Goal: Information Seeking & Learning: Learn about a topic

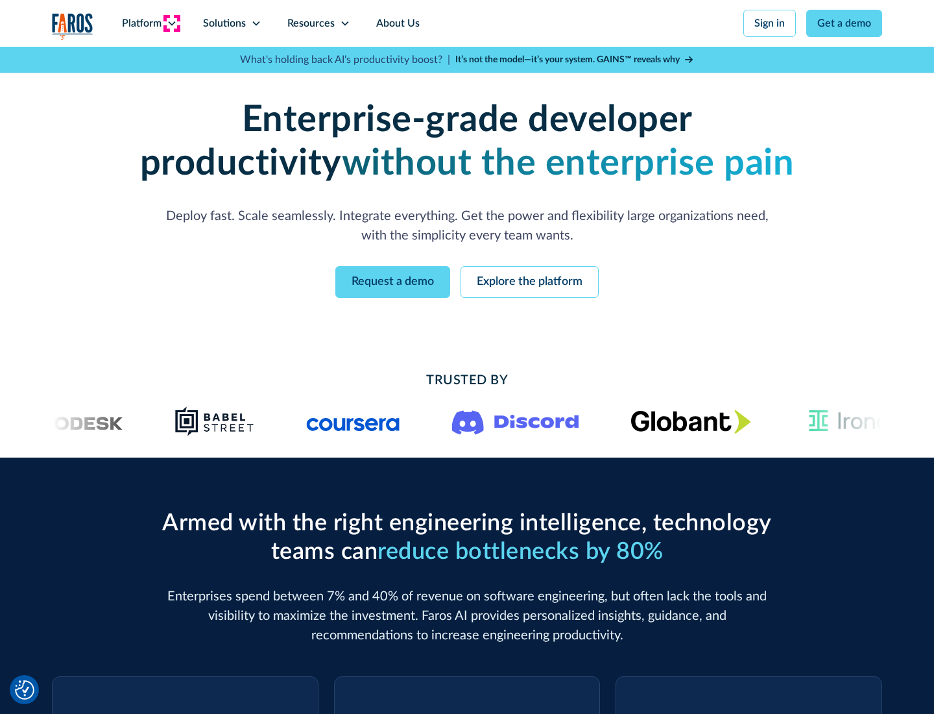
click at [171, 23] on icon at bounding box center [172, 23] width 10 height 10
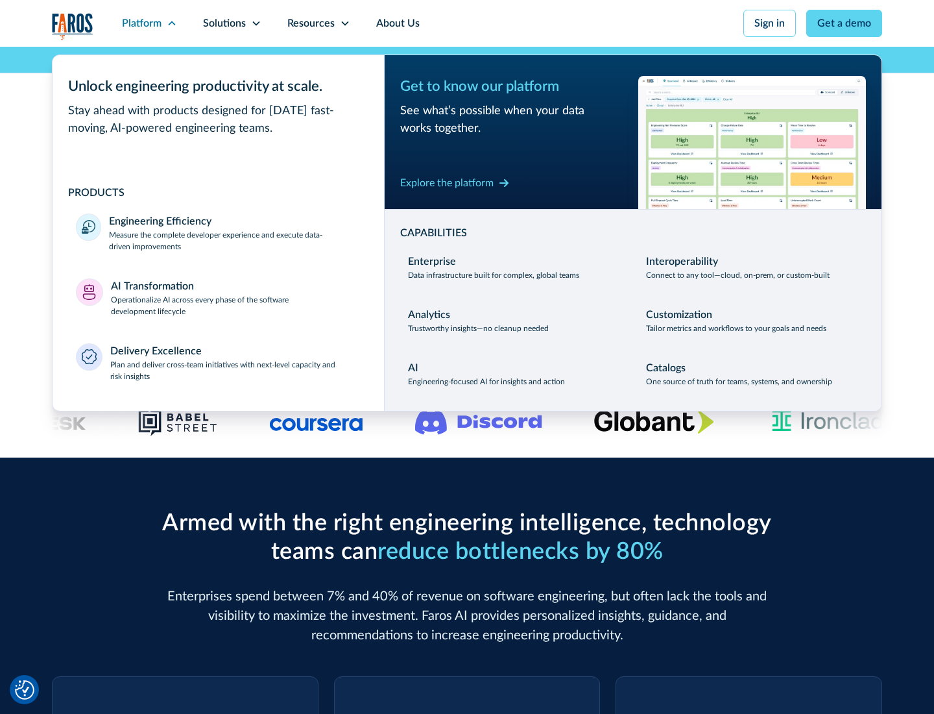
click at [235, 240] on p "Measure the complete developer experience and execute data-driven improvements" at bounding box center [235, 240] width 252 height 23
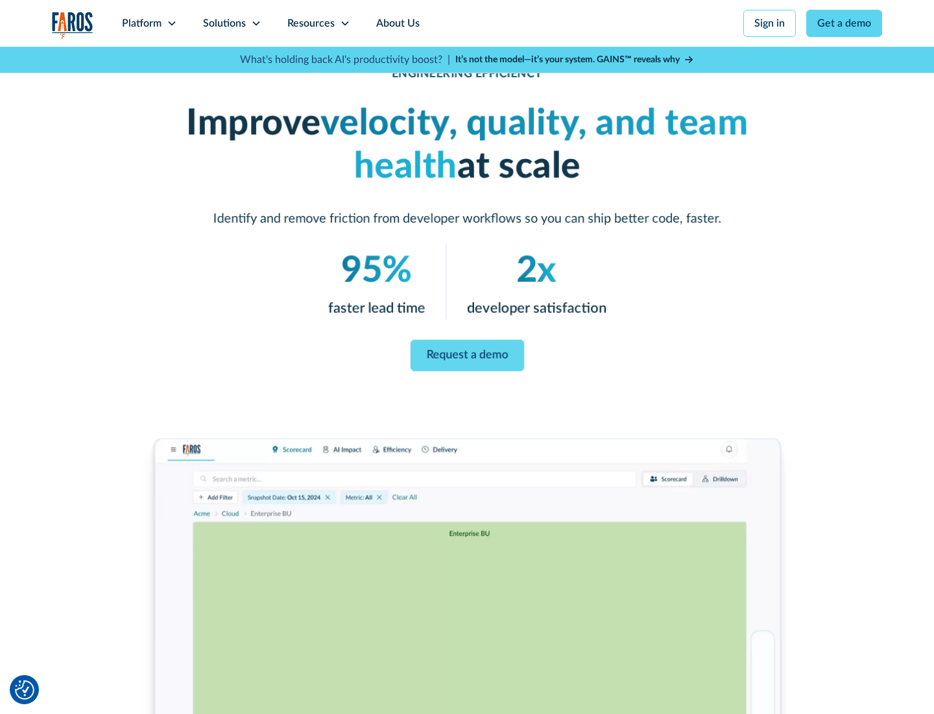
click at [467, 354] on link "Request a demo" at bounding box center [467, 356] width 114 height 32
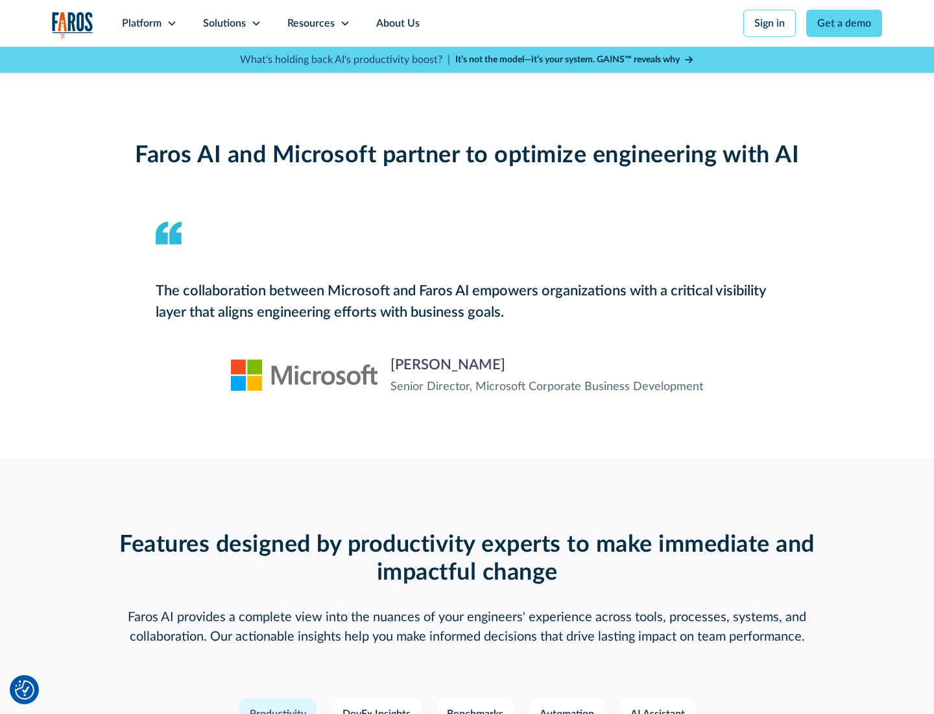
click at [171, 23] on icon at bounding box center [172, 23] width 10 height 10
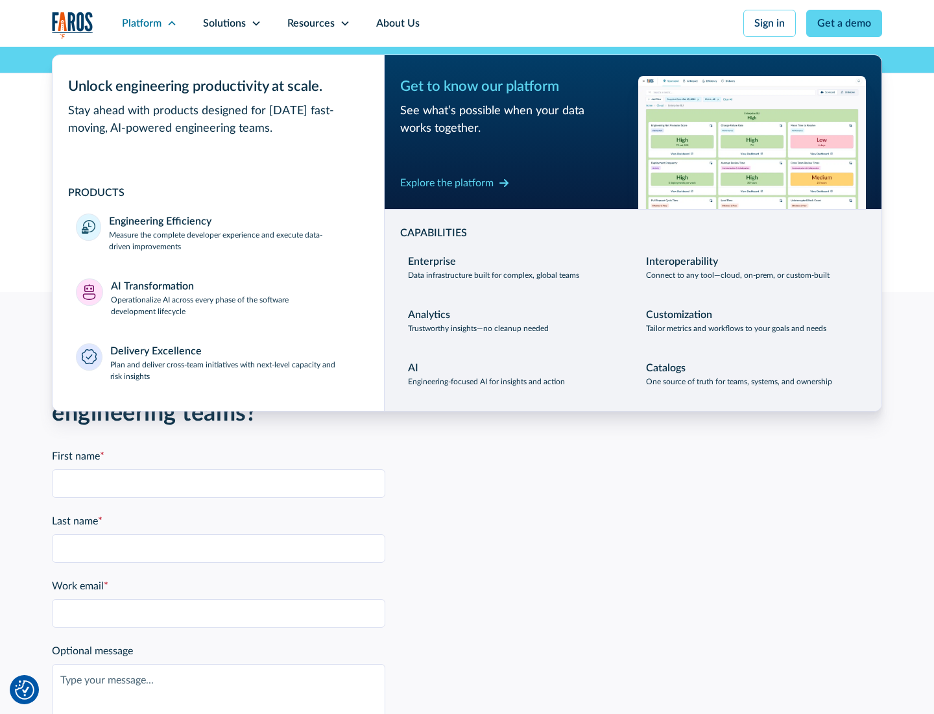
scroll to position [2846, 0]
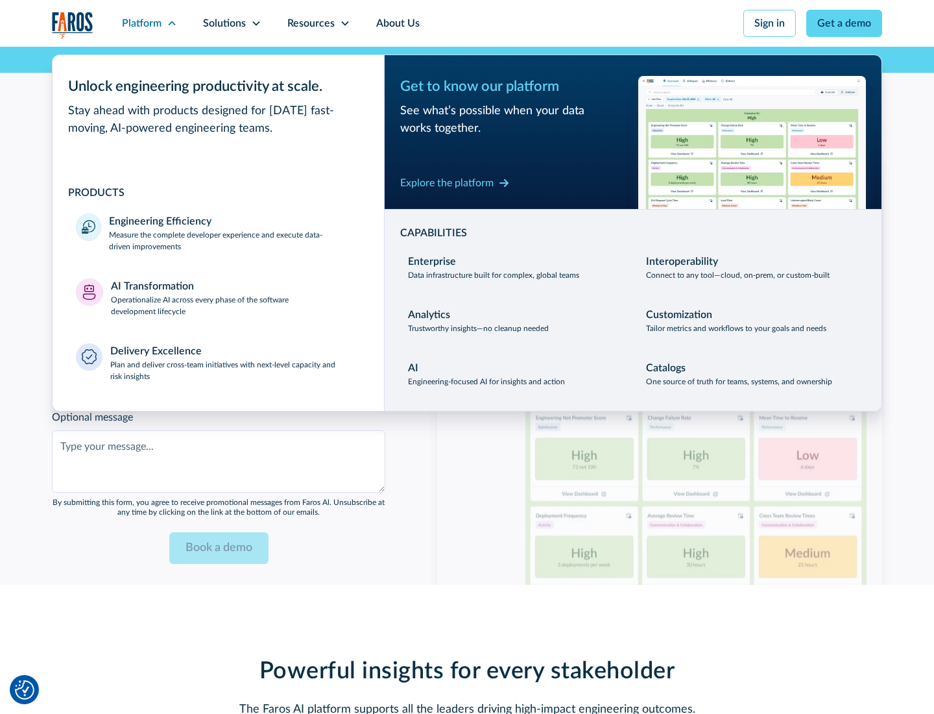
click at [236, 297] on p "Operationalize AI across every phase of the software development lifecycle" at bounding box center [236, 305] width 250 height 23
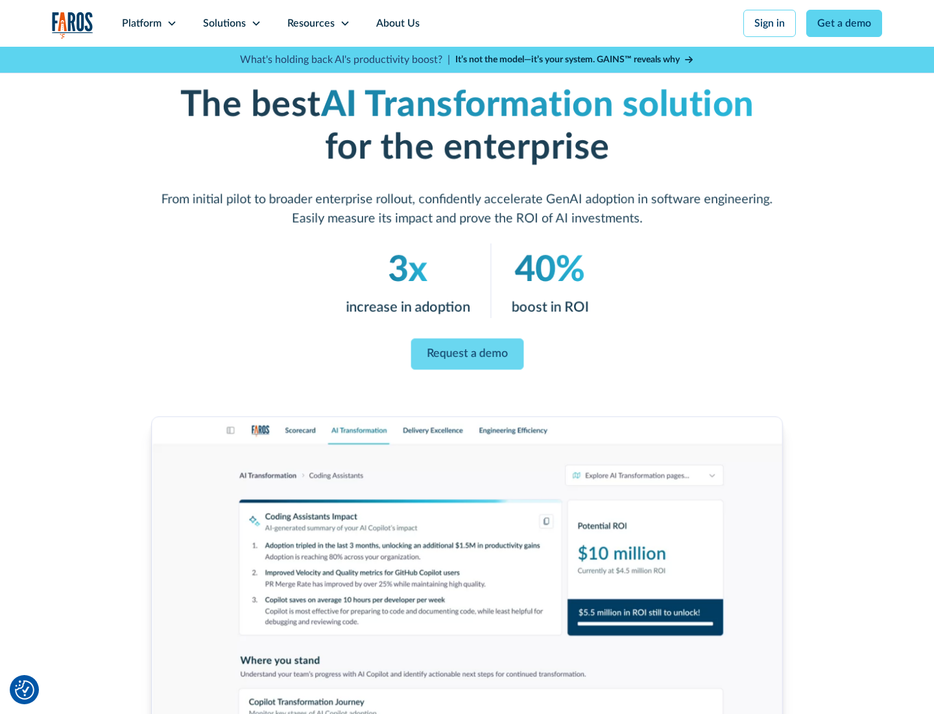
click at [467, 352] on link "Request a demo" at bounding box center [467, 354] width 113 height 31
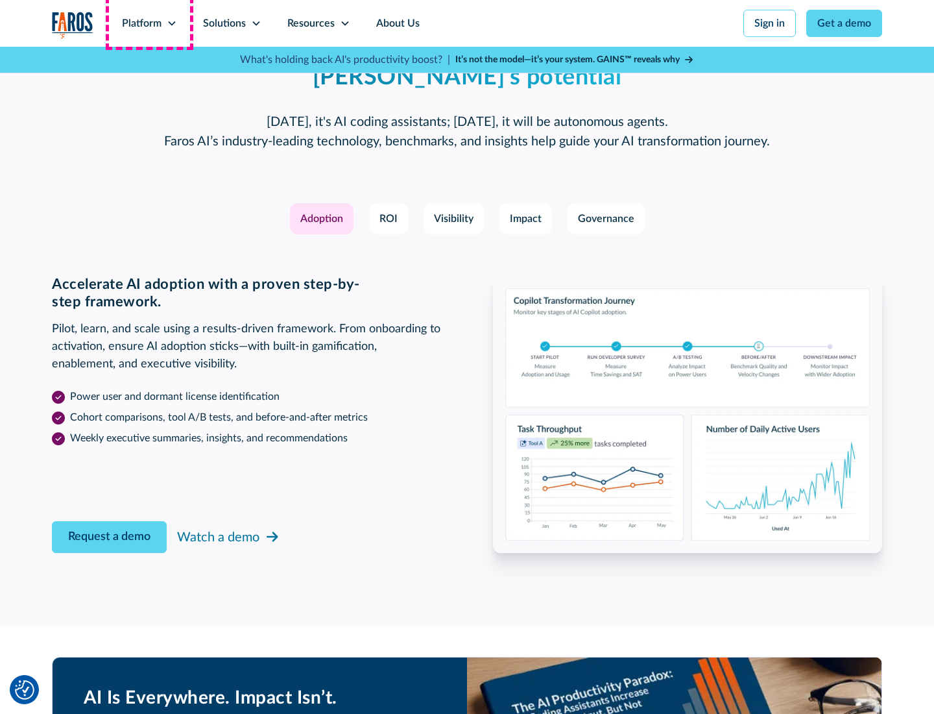
click at [149, 23] on div "Platform" at bounding box center [142, 24] width 40 height 16
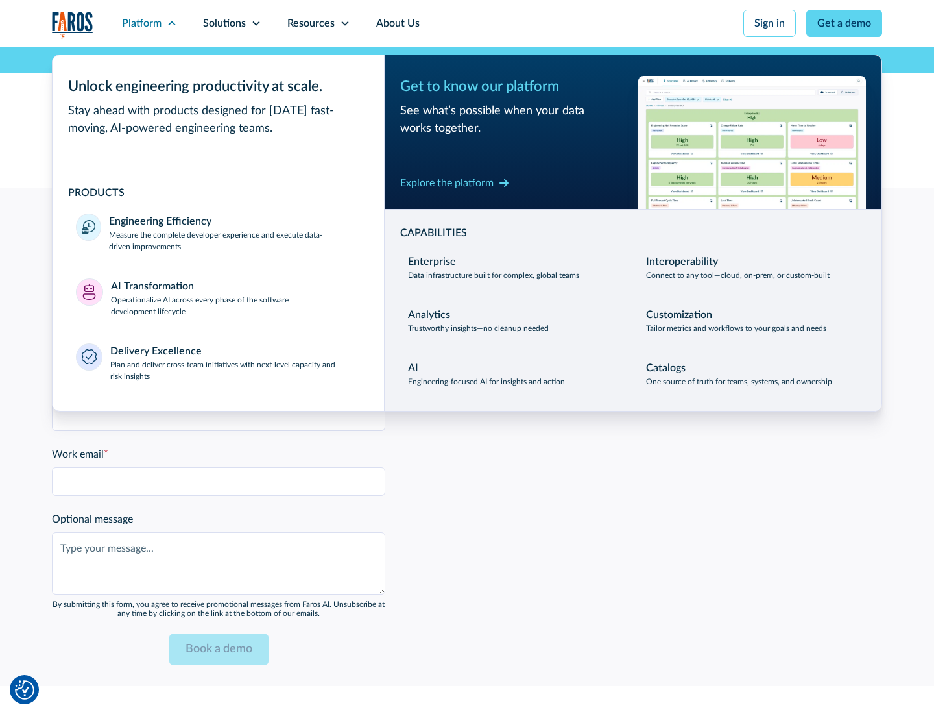
scroll to position [3158, 0]
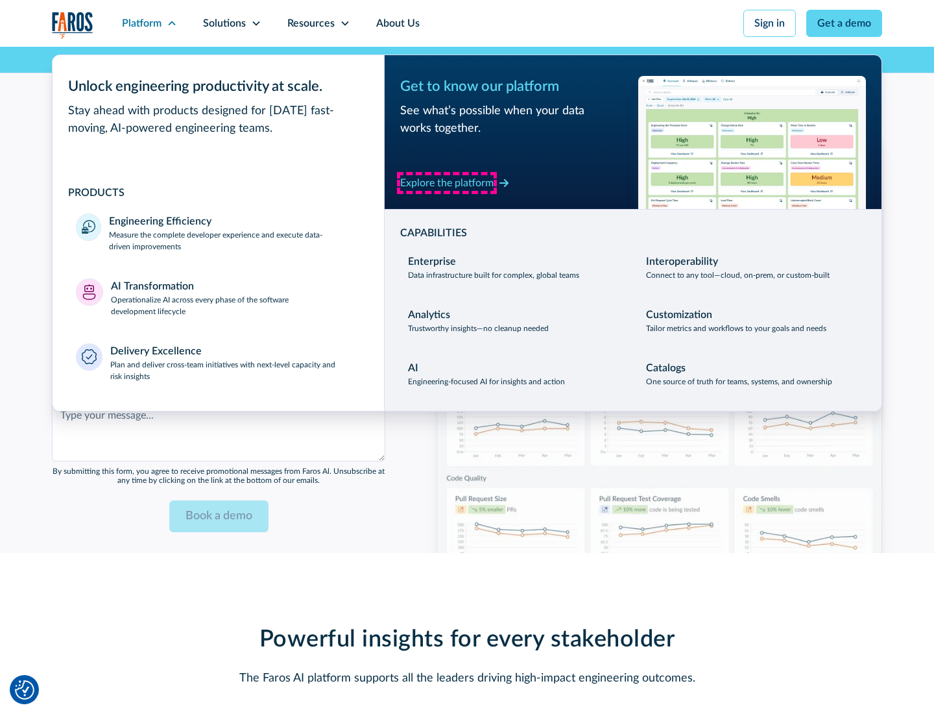
click at [447, 182] on div "Explore the platform" at bounding box center [446, 183] width 93 height 16
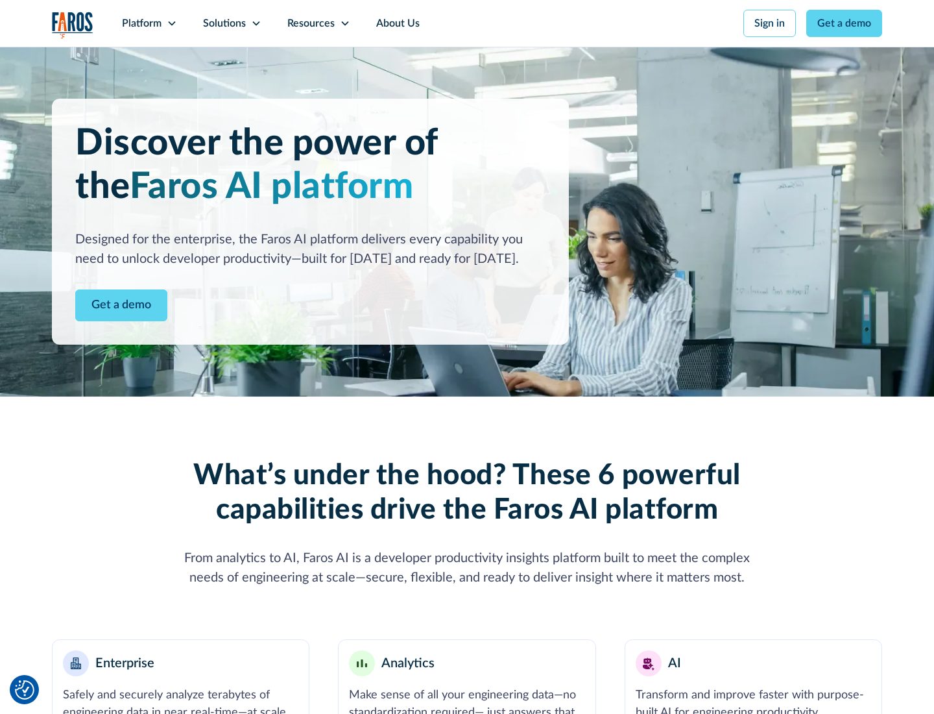
click at [121, 305] on link "Get a demo" at bounding box center [121, 305] width 92 height 32
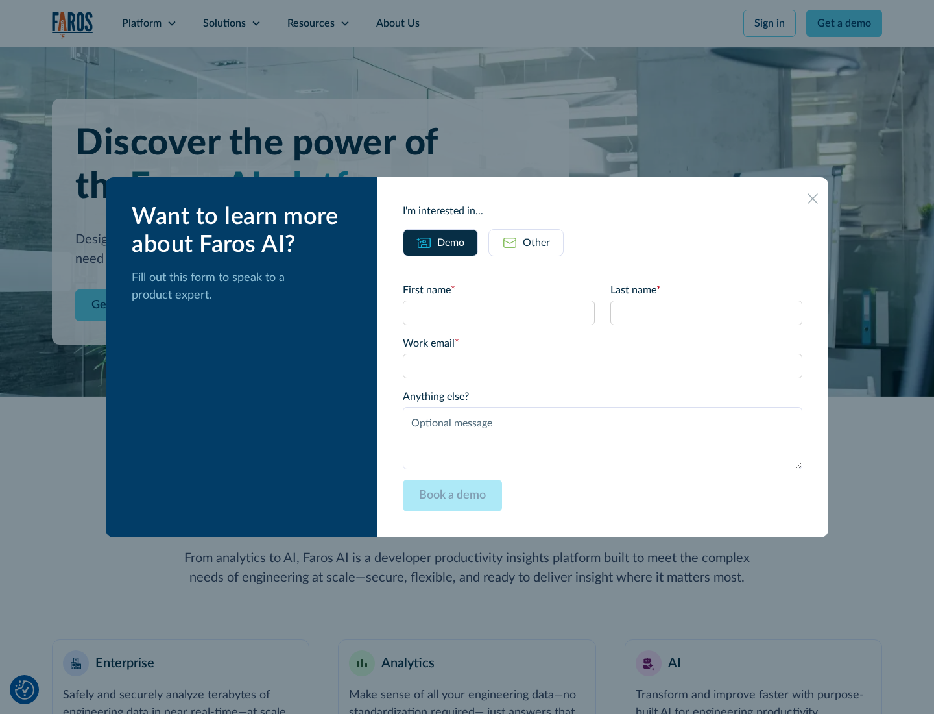
click at [537, 242] on div "Other" at bounding box center [536, 243] width 27 height 16
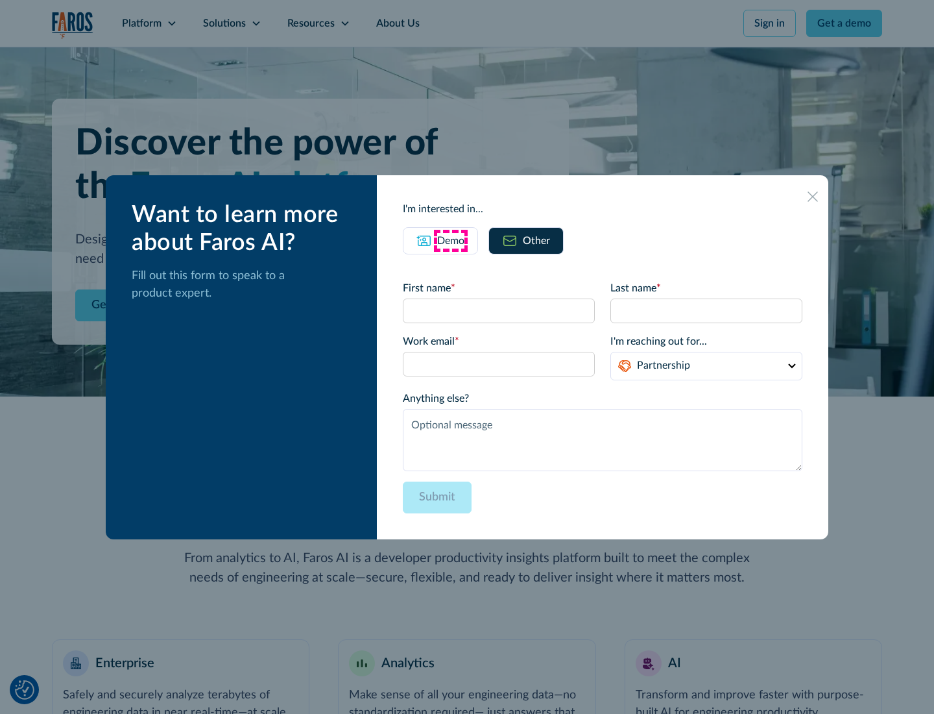
click at [451, 240] on div "Demo" at bounding box center [450, 241] width 27 height 16
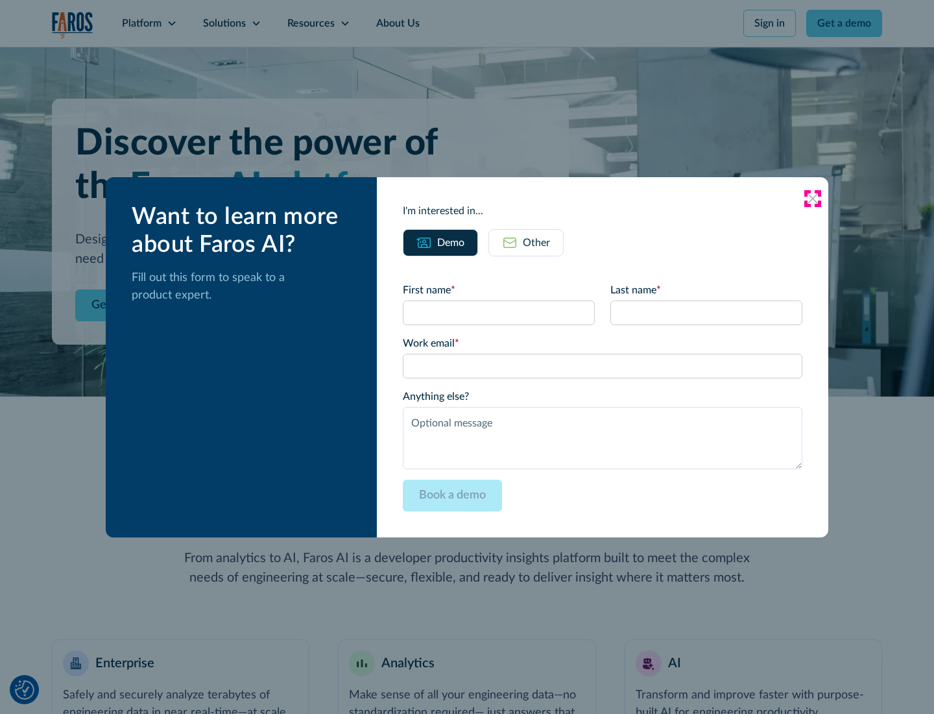
click at [813, 198] on icon at bounding box center [813, 198] width 10 height 10
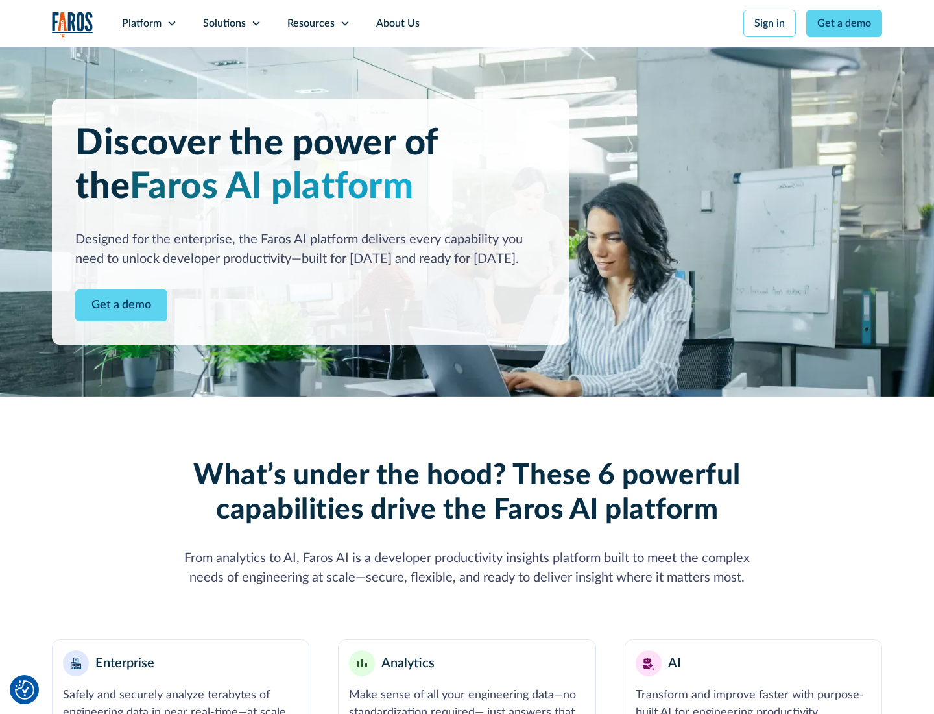
click at [171, 23] on icon at bounding box center [172, 23] width 10 height 10
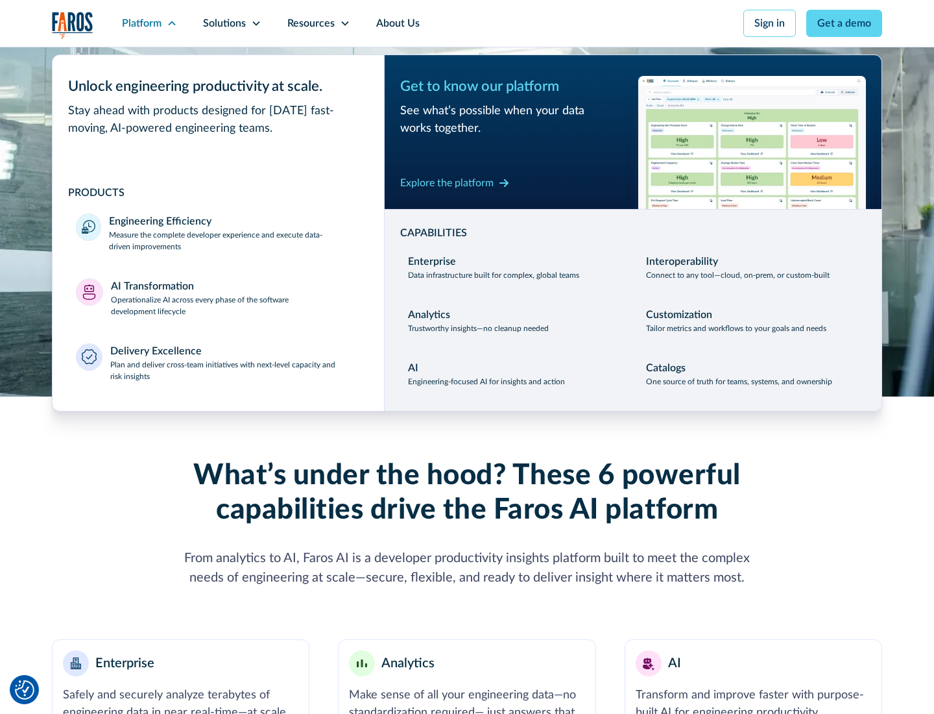
click at [235, 370] on p "Plan and deliver cross-team initiatives with next-level capacity and risk insig…" at bounding box center [235, 370] width 251 height 23
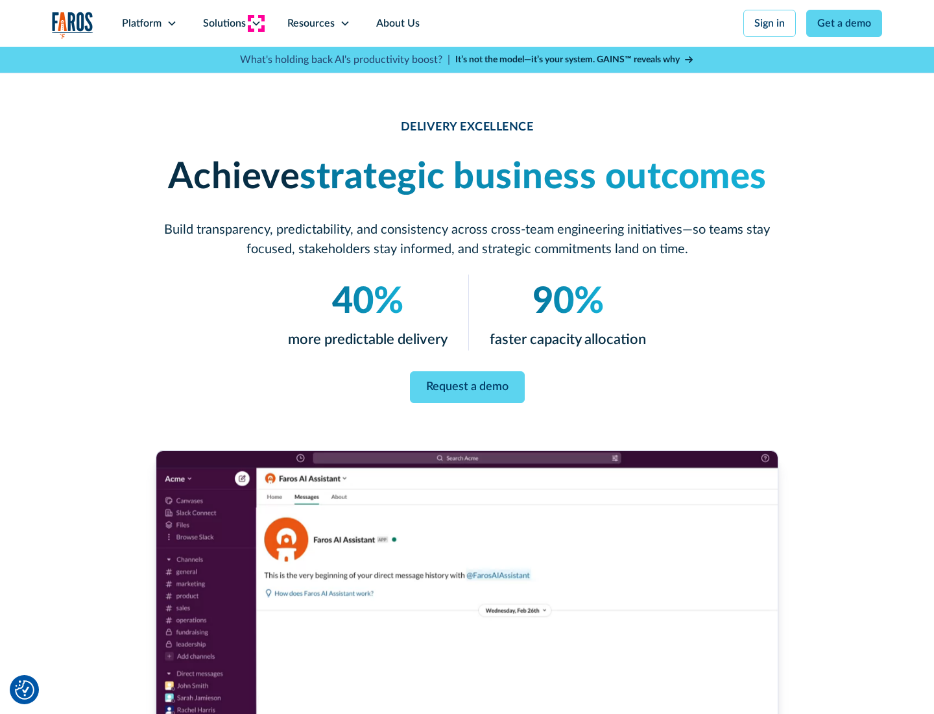
click at [256, 23] on icon at bounding box center [256, 23] width 10 height 10
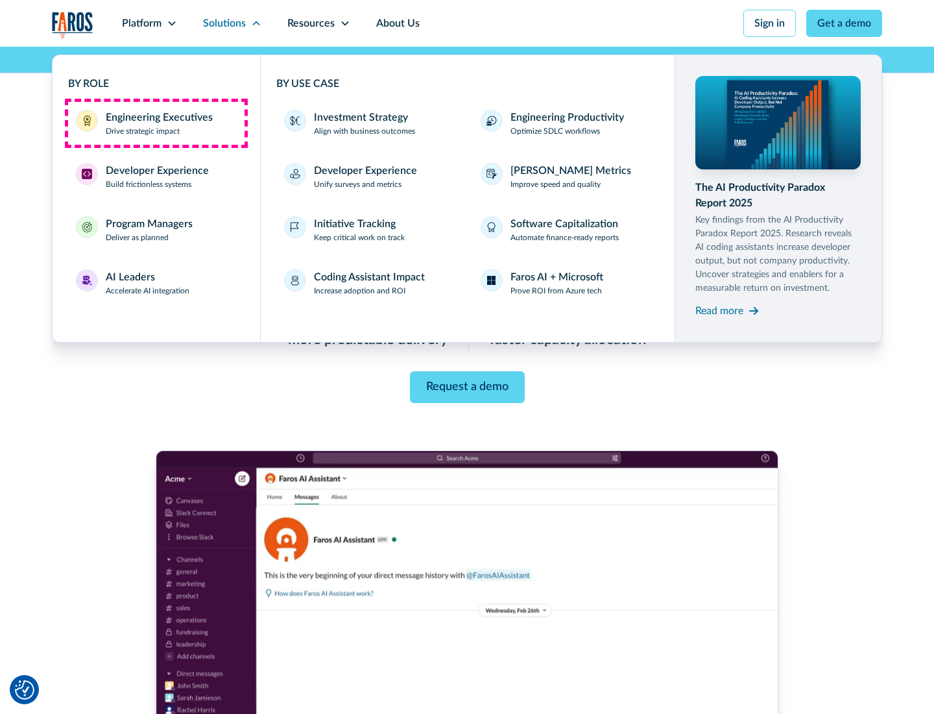
click at [156, 123] on div "Engineering Executives" at bounding box center [159, 118] width 107 height 16
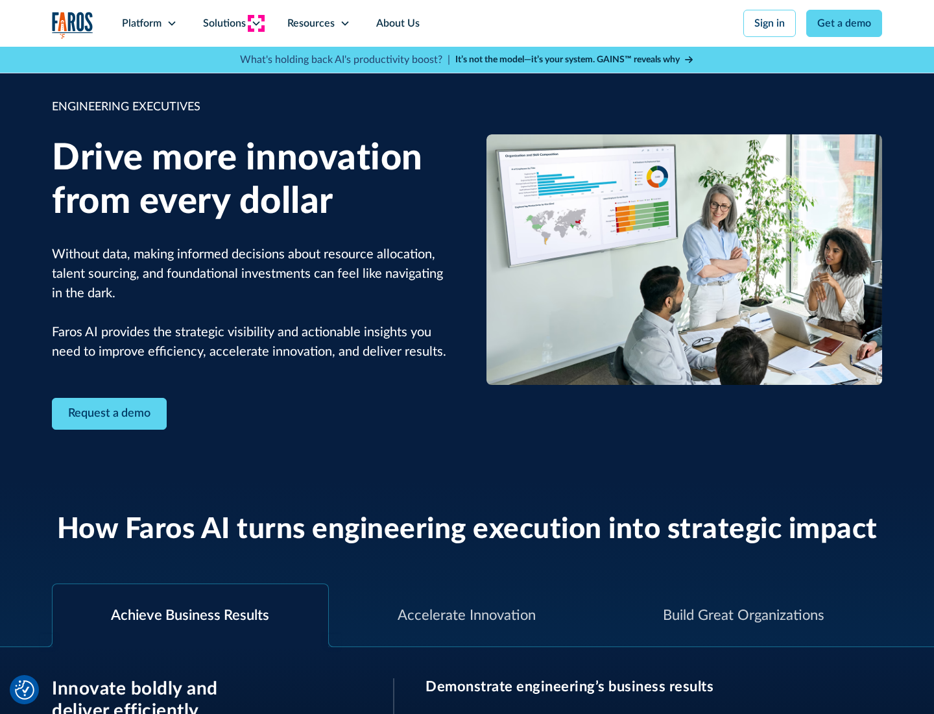
click at [256, 23] on icon at bounding box center [256, 23] width 10 height 10
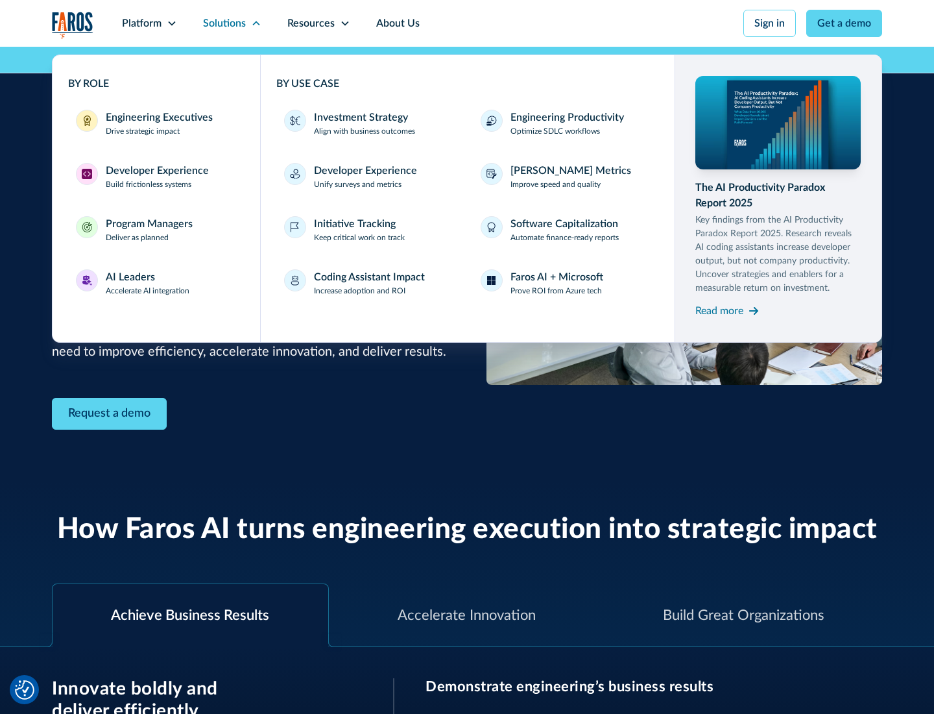
click at [156, 171] on div "Developer Experience" at bounding box center [157, 171] width 103 height 16
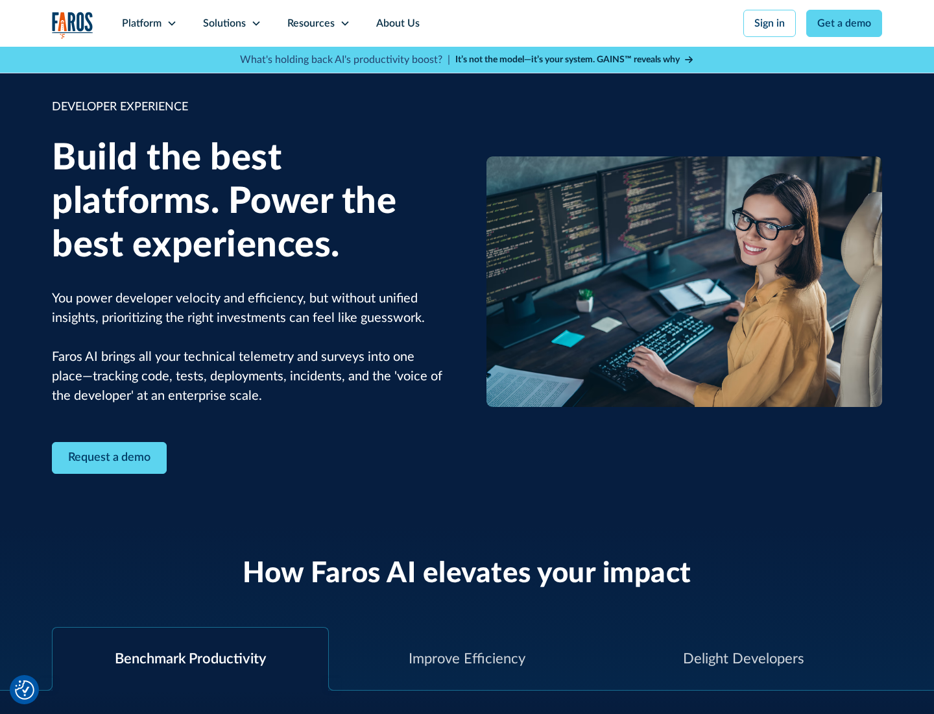
click at [232, 23] on div "Solutions" at bounding box center [224, 24] width 43 height 16
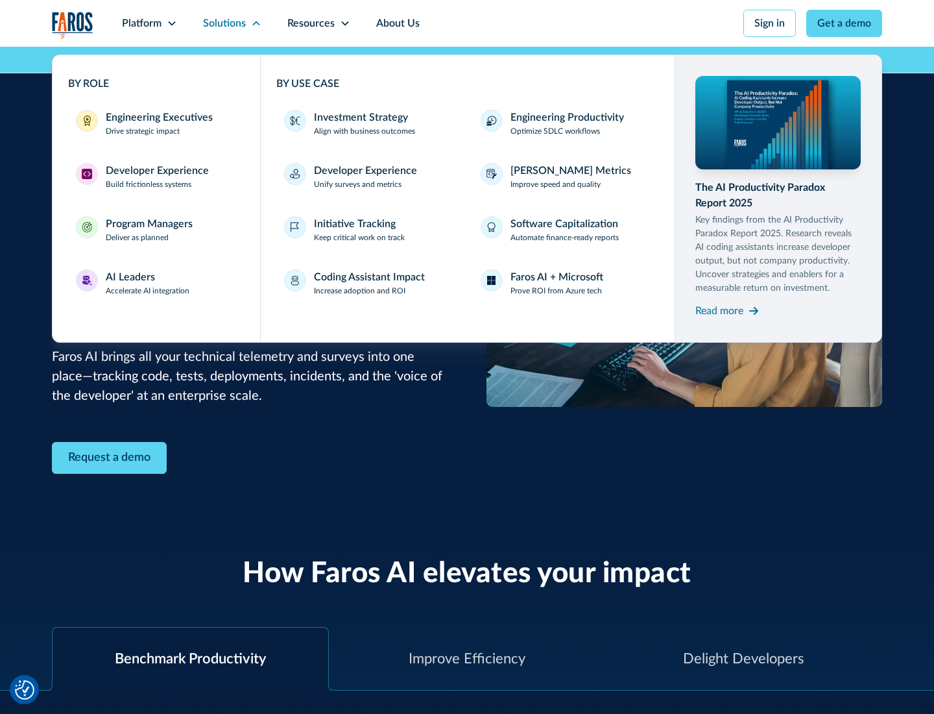
click at [149, 230] on div "Program Managers" at bounding box center [149, 224] width 87 height 16
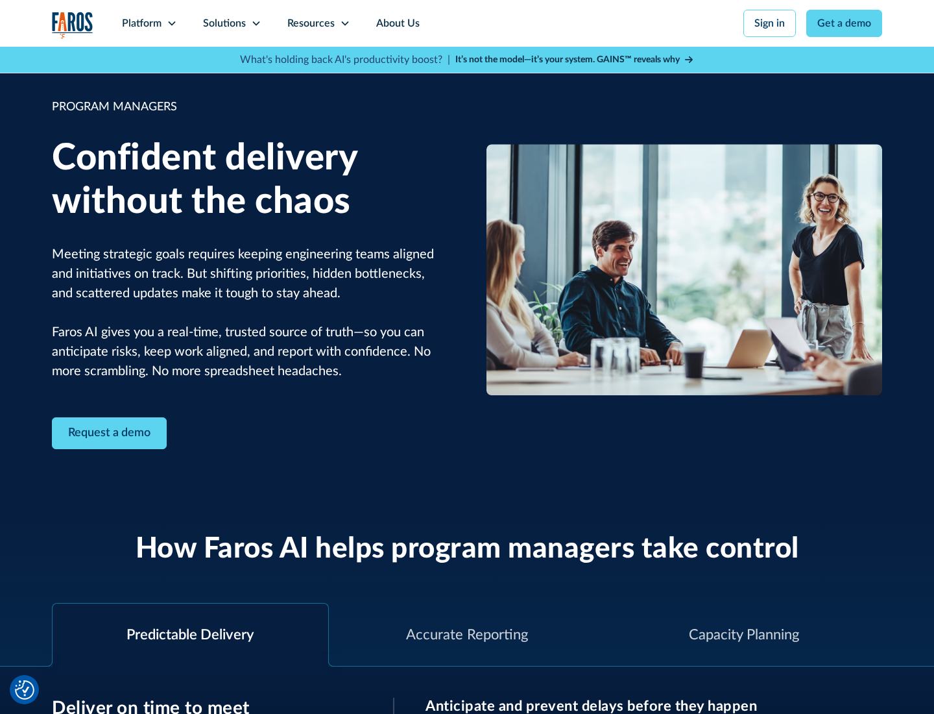
click at [256, 23] on icon at bounding box center [256, 23] width 10 height 10
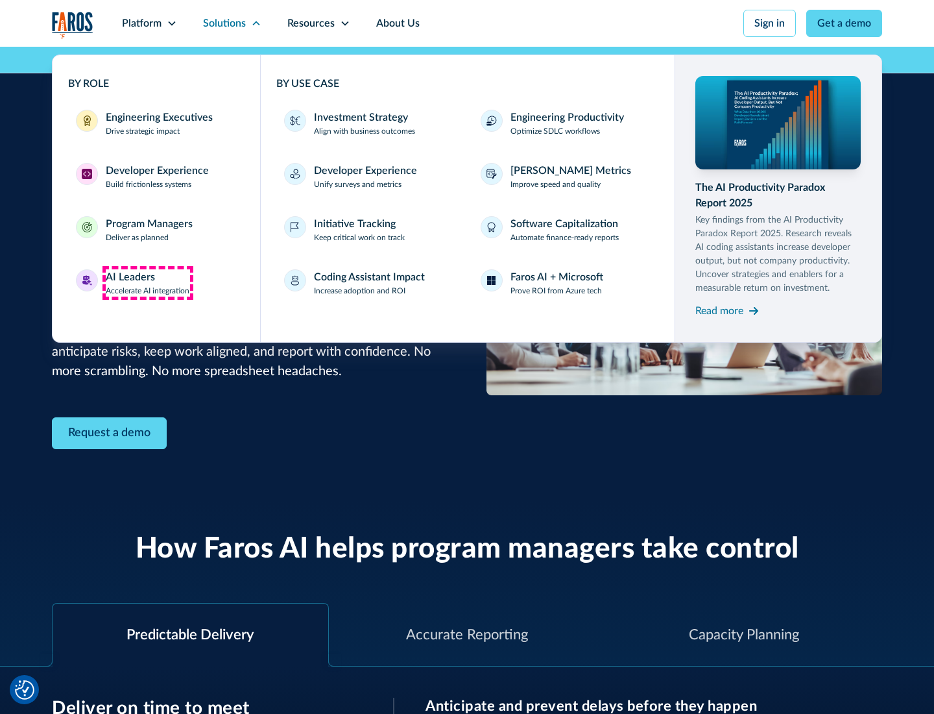
click at [148, 283] on div "AI Leaders" at bounding box center [130, 277] width 49 height 16
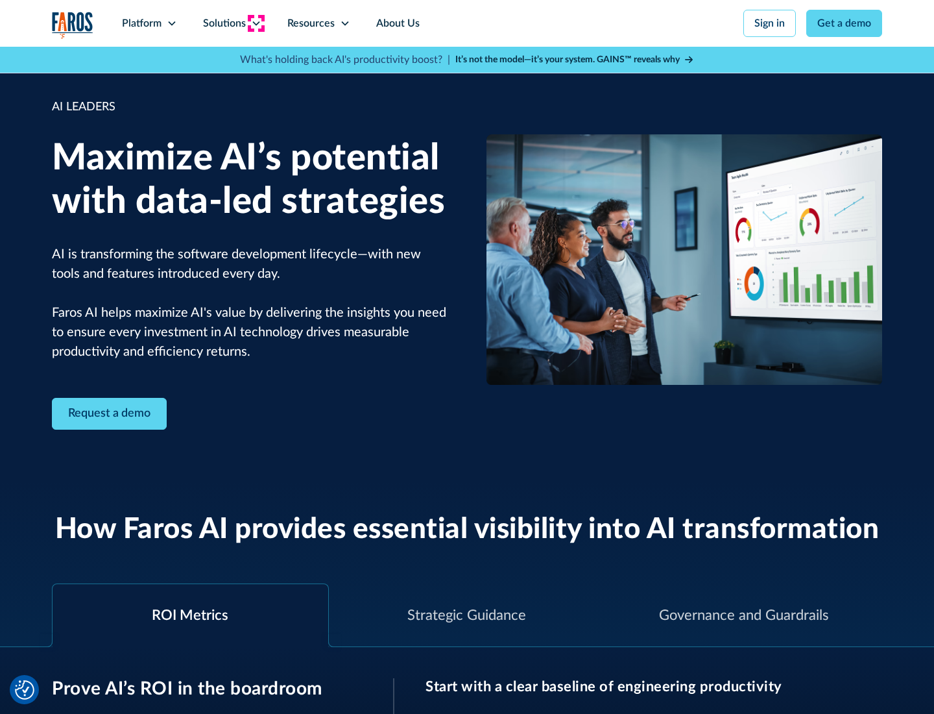
click at [256, 23] on icon at bounding box center [256, 23] width 10 height 10
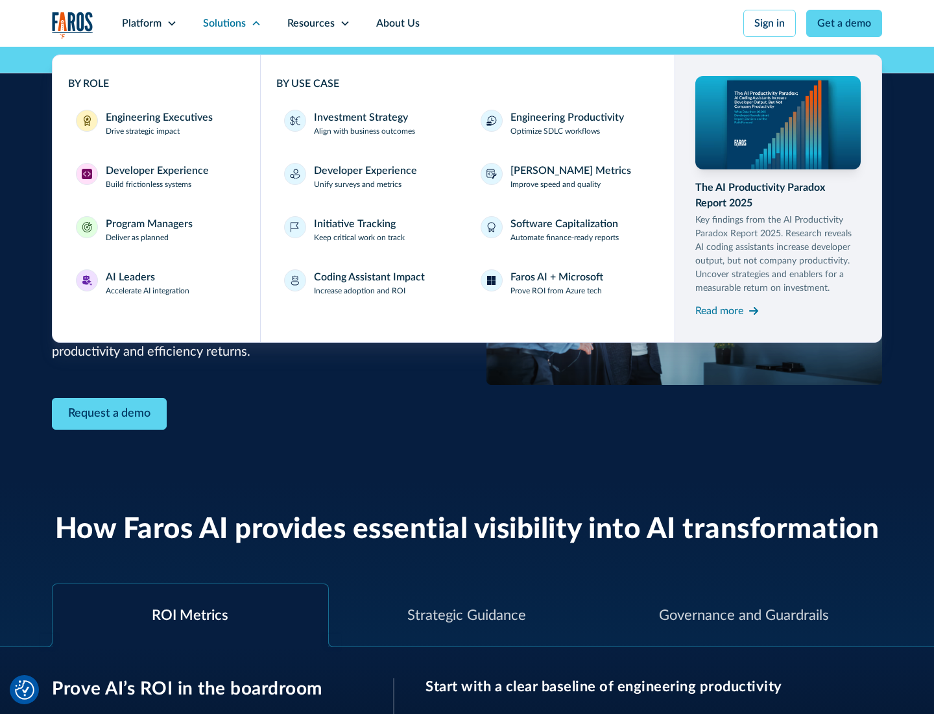
click at [359, 117] on div "Investment Strategy" at bounding box center [361, 118] width 94 height 16
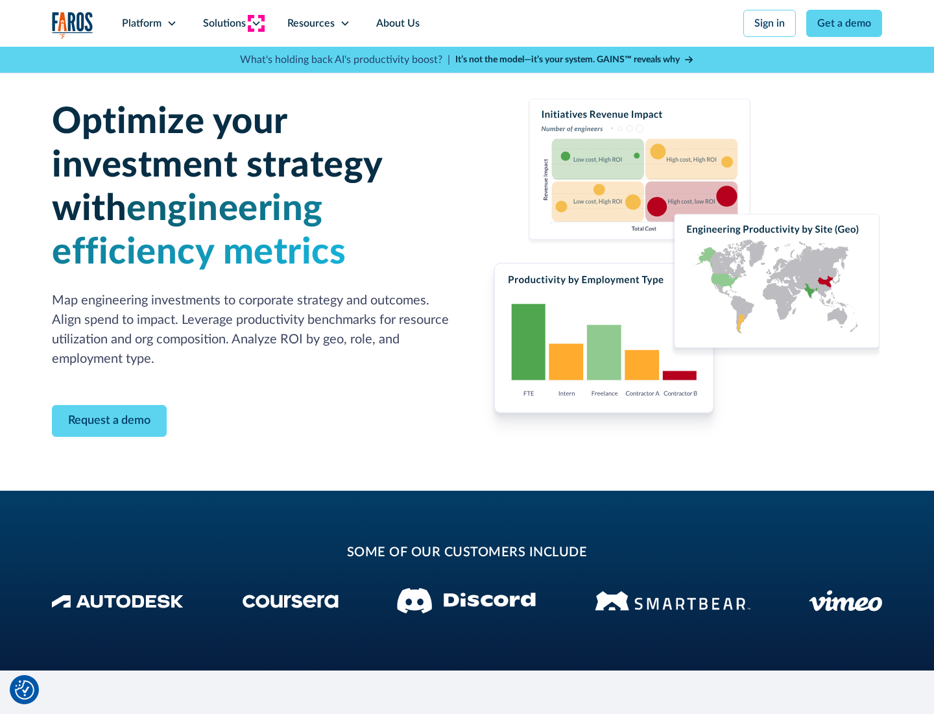
click at [256, 23] on icon at bounding box center [256, 23] width 10 height 10
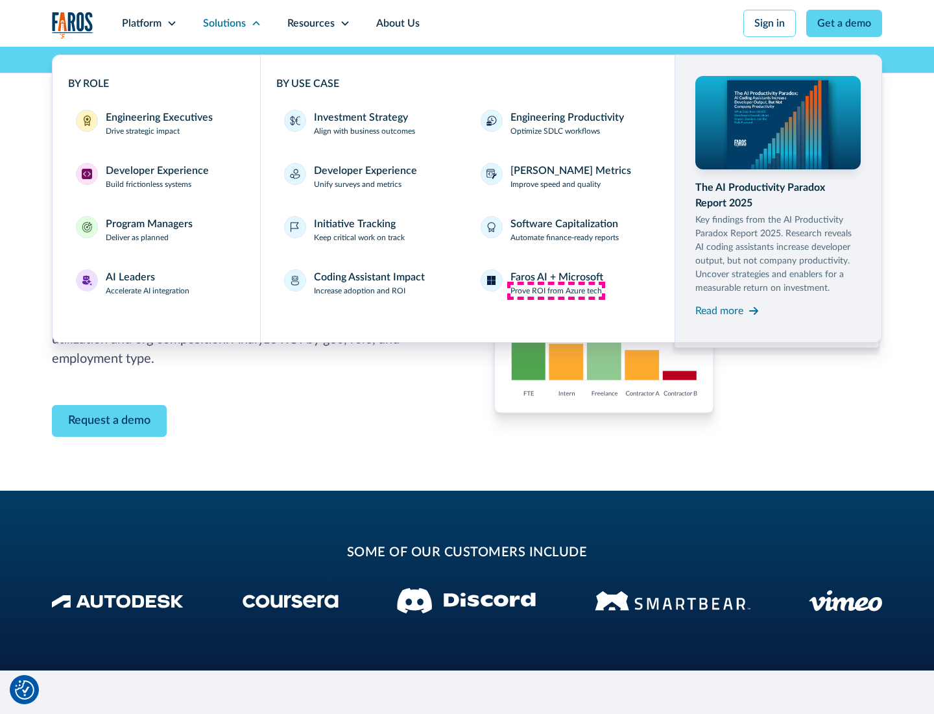
click at [556, 291] on p "Prove ROI from Azure tech" at bounding box center [556, 291] width 91 height 12
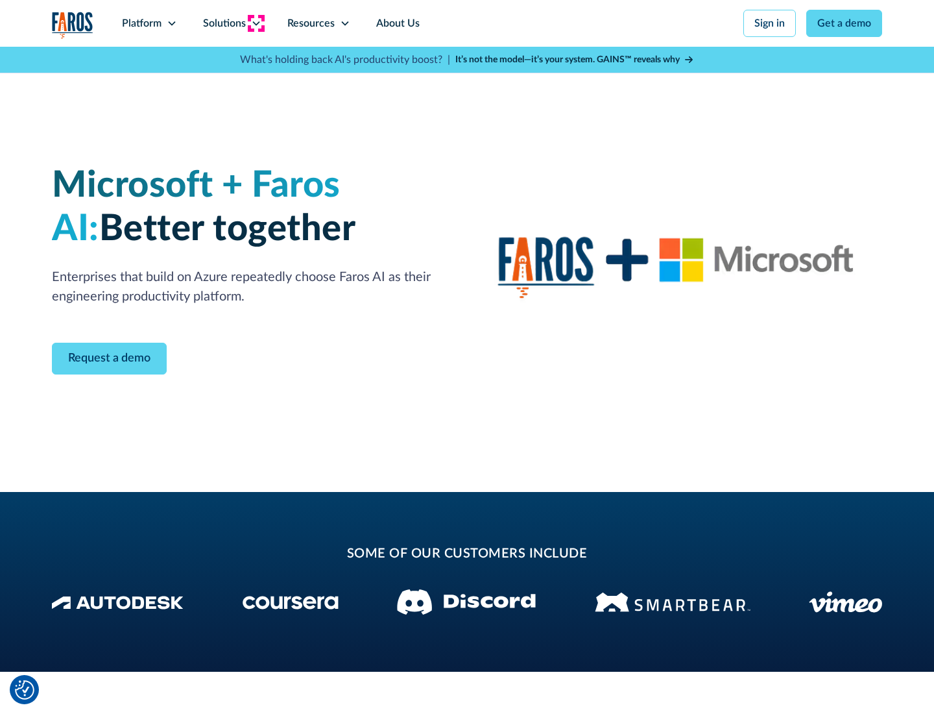
click at [256, 23] on icon at bounding box center [256, 23] width 10 height 10
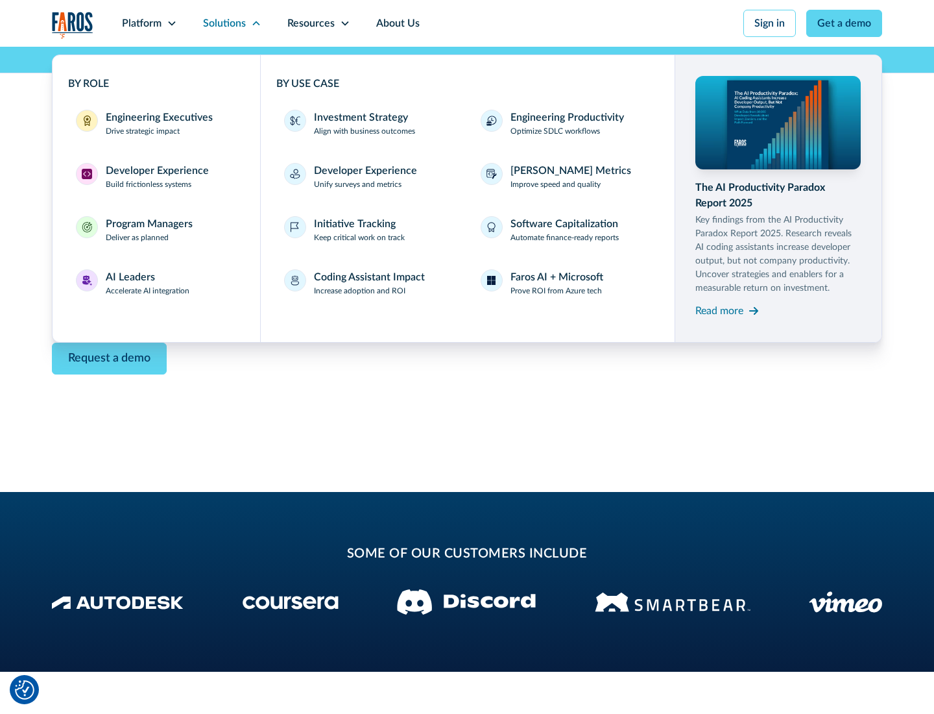
click at [720, 310] on div "Read more" at bounding box center [720, 311] width 48 height 16
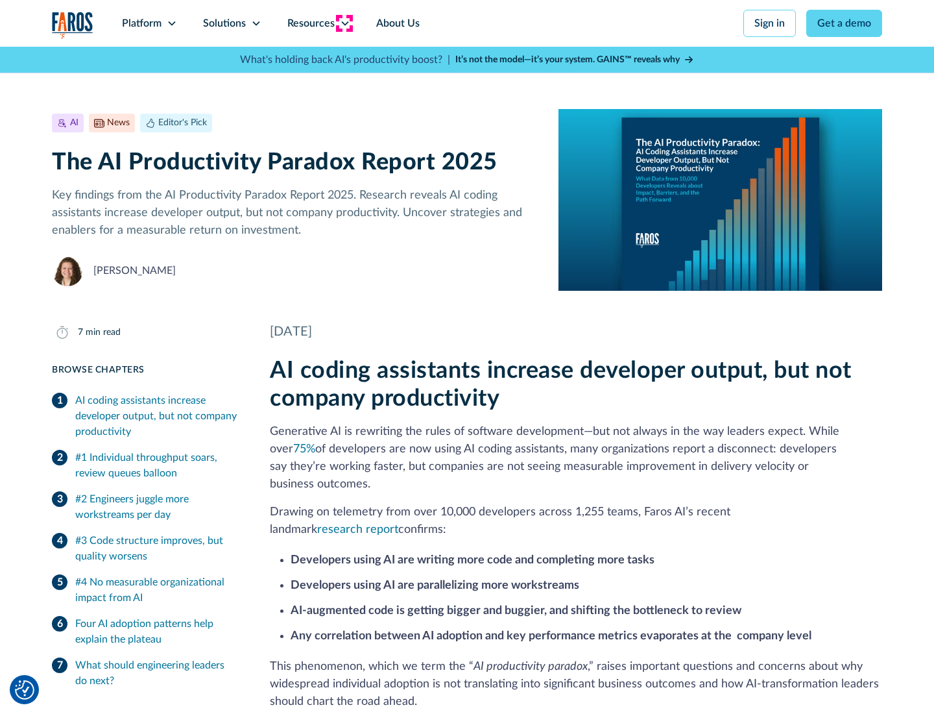
click at [344, 23] on icon at bounding box center [345, 23] width 10 height 10
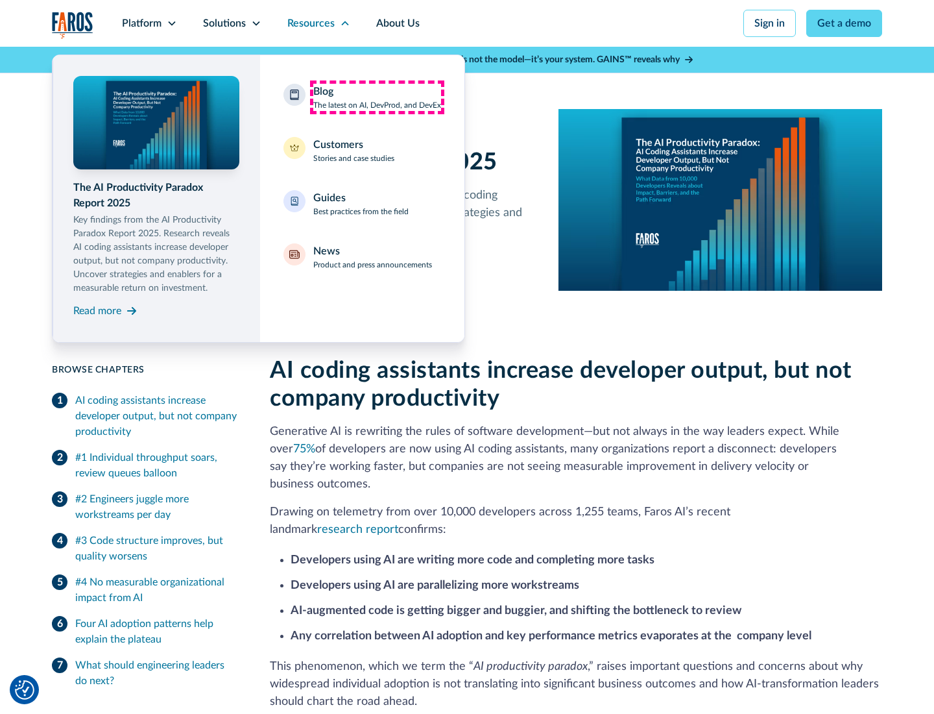
click at [377, 97] on div "Blog The latest on AI, DevProd, and DevEx" at bounding box center [377, 97] width 128 height 27
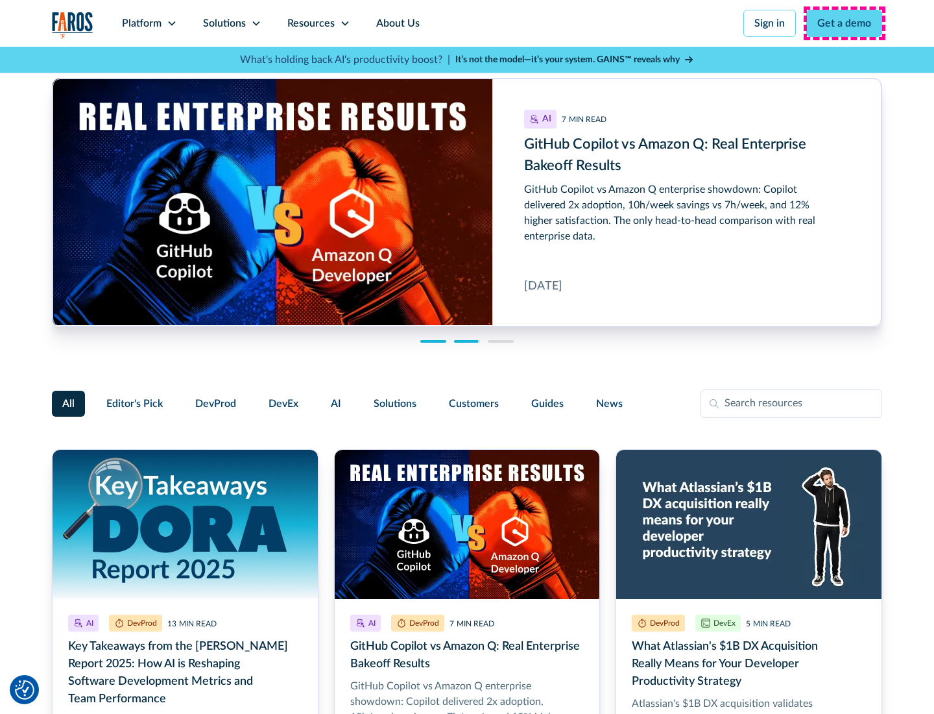
click at [845, 23] on link "Get a demo" at bounding box center [844, 23] width 76 height 27
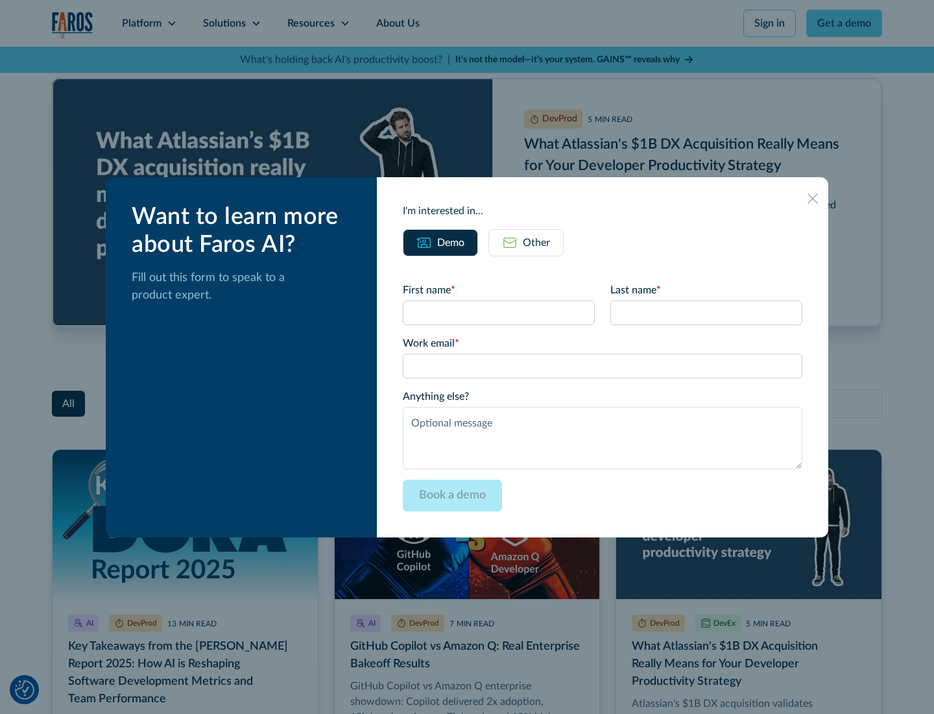
click at [526, 242] on div "Other" at bounding box center [536, 243] width 27 height 16
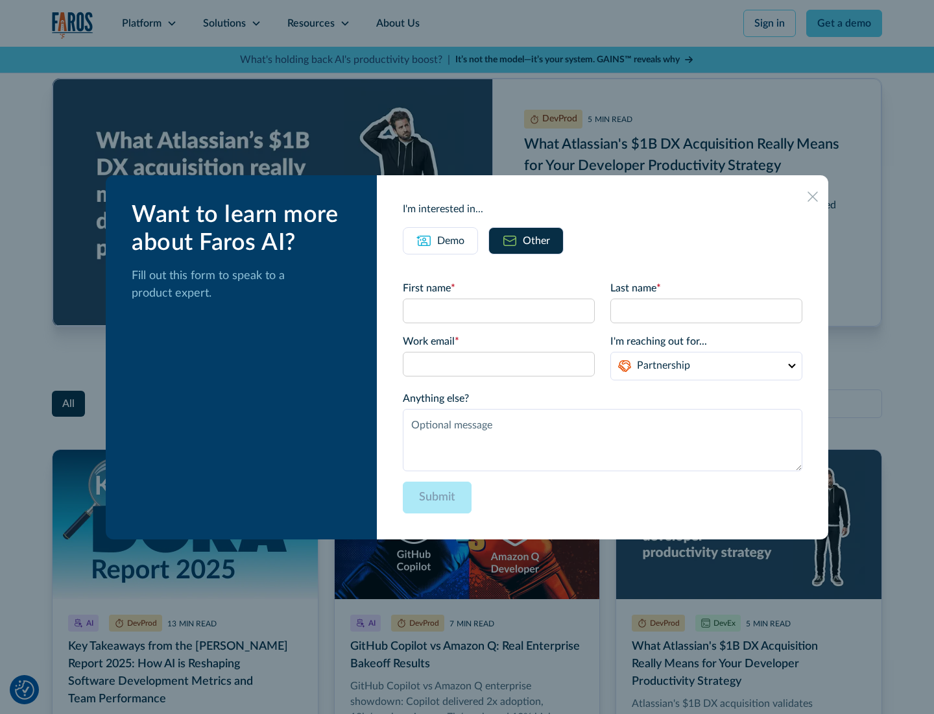
click at [813, 196] on icon at bounding box center [813, 196] width 10 height 10
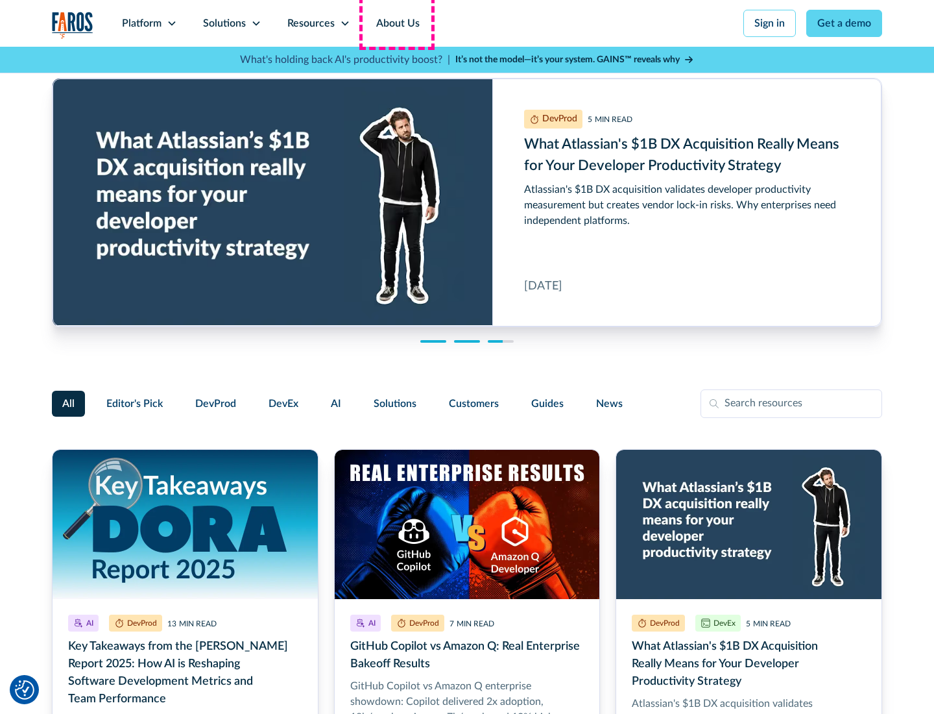
click at [396, 23] on link "About Us" at bounding box center [397, 23] width 69 height 47
